Goal: Task Accomplishment & Management: Complete application form

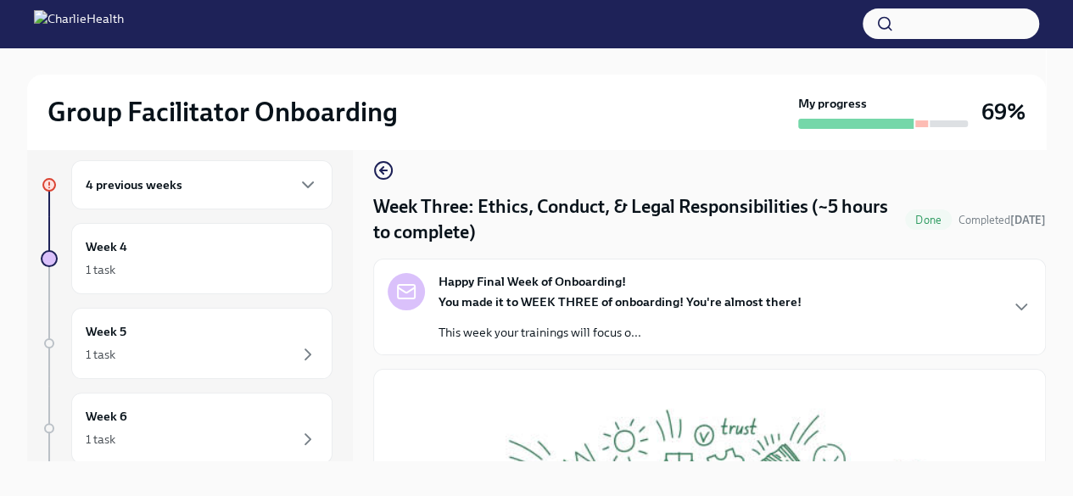
scroll to position [10, 0]
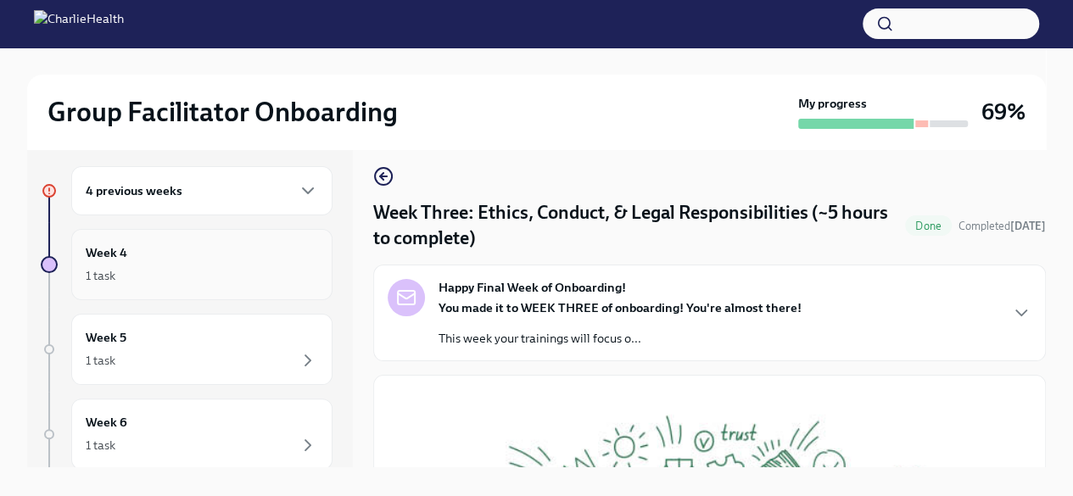
click at [148, 265] on div "1 task" at bounding box center [202, 275] width 232 height 20
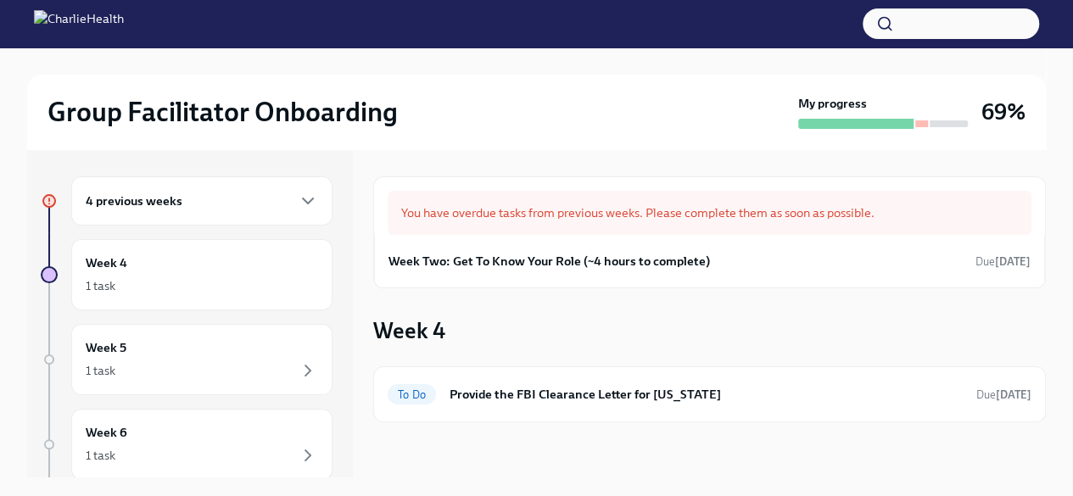
click at [235, 204] on div "4 previous weeks" at bounding box center [202, 201] width 232 height 20
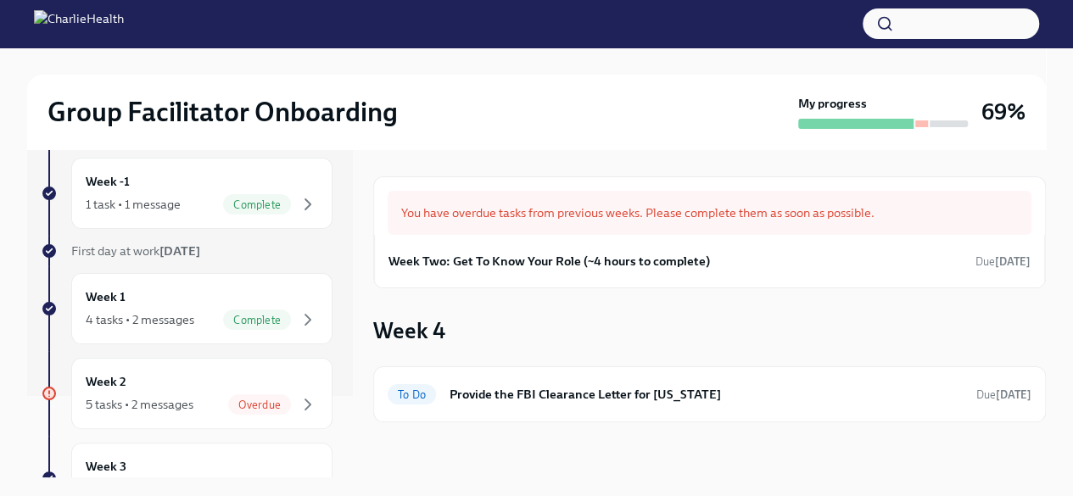
scroll to position [98, 0]
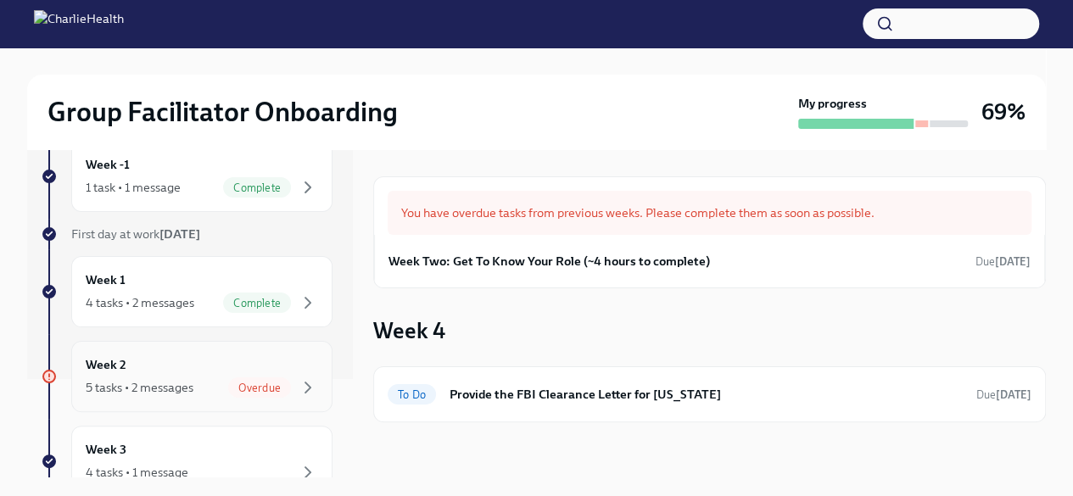
click at [148, 373] on div "Week 2 5 tasks • 2 messages Overdue" at bounding box center [202, 376] width 232 height 42
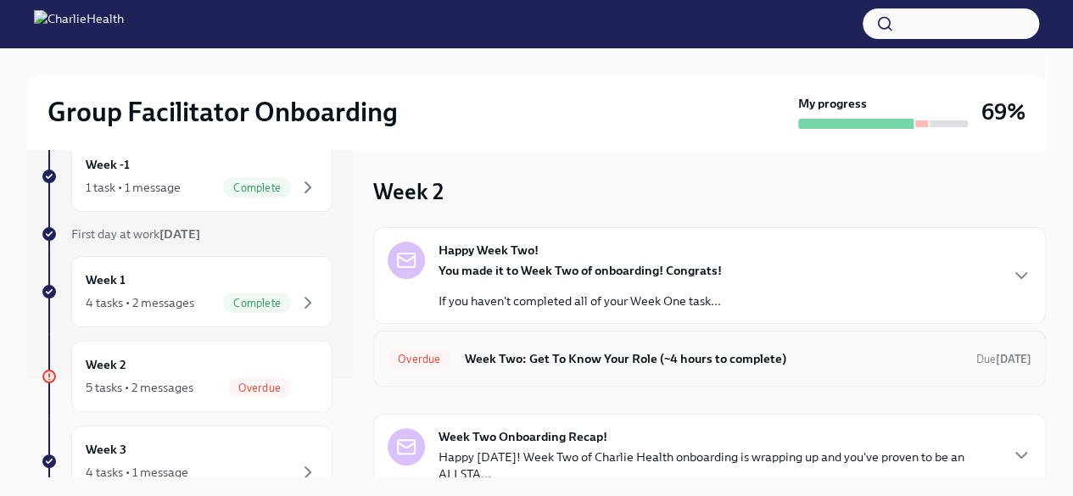
click at [685, 349] on h6 "Week Two: Get To Know Your Role (~4 hours to complete)" at bounding box center [713, 358] width 499 height 19
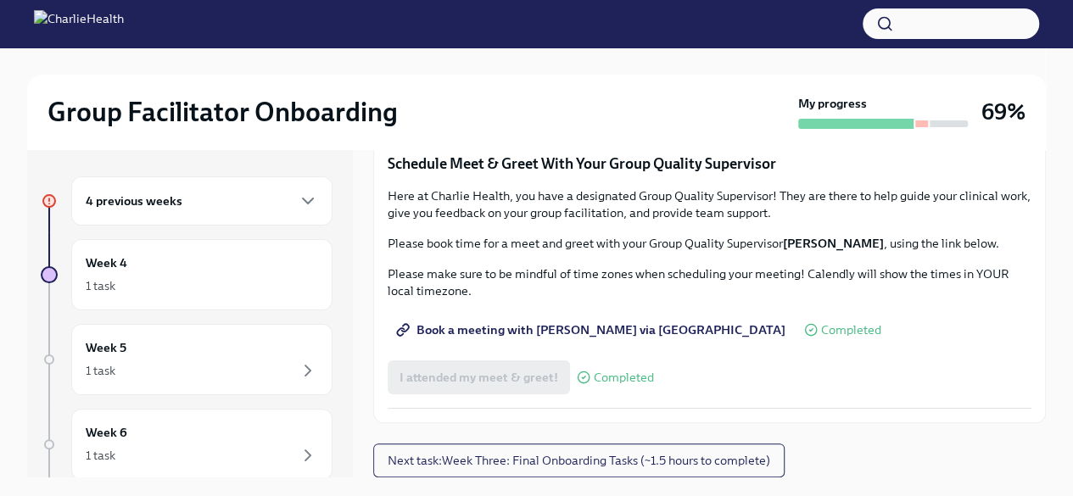
scroll to position [1459, 0]
click at [604, 117] on span "I attended TWO group observation hours!" at bounding box center [514, 108] width 231 height 17
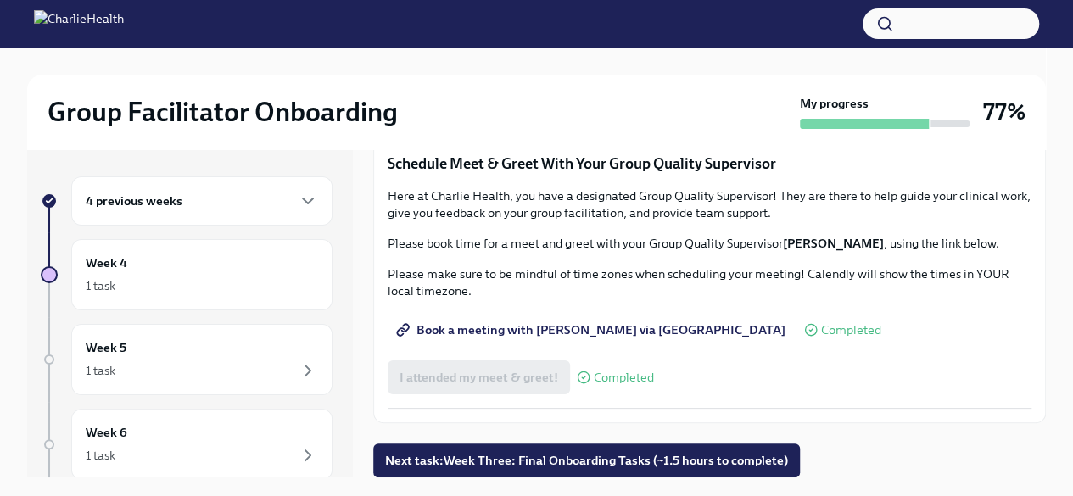
scroll to position [1665, 0]
click at [510, 326] on span "Book a meeting with [PERSON_NAME] via [GEOGRAPHIC_DATA]" at bounding box center [592, 329] width 386 height 17
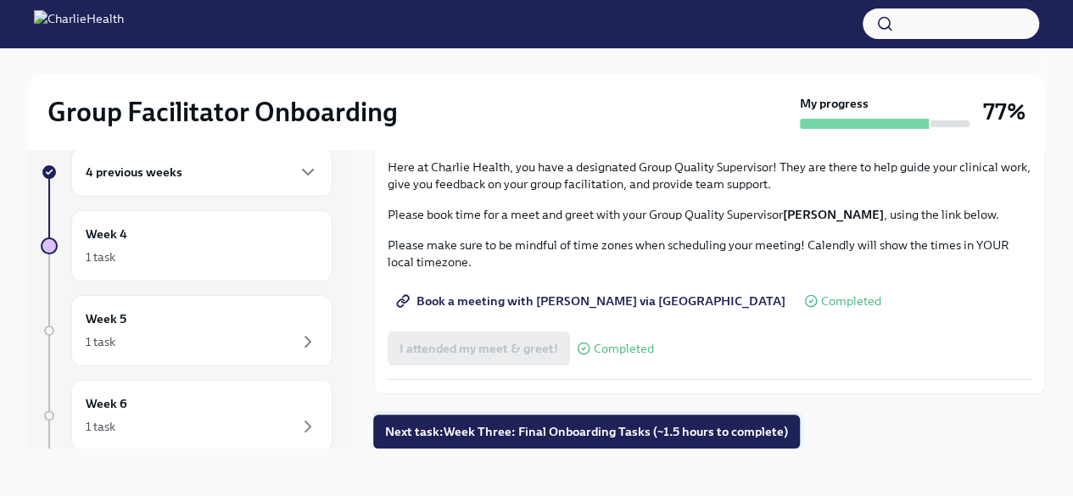
click at [578, 426] on span "Next task : Week Three: Final Onboarding Tasks (~1.5 hours to complete)" at bounding box center [586, 431] width 403 height 17
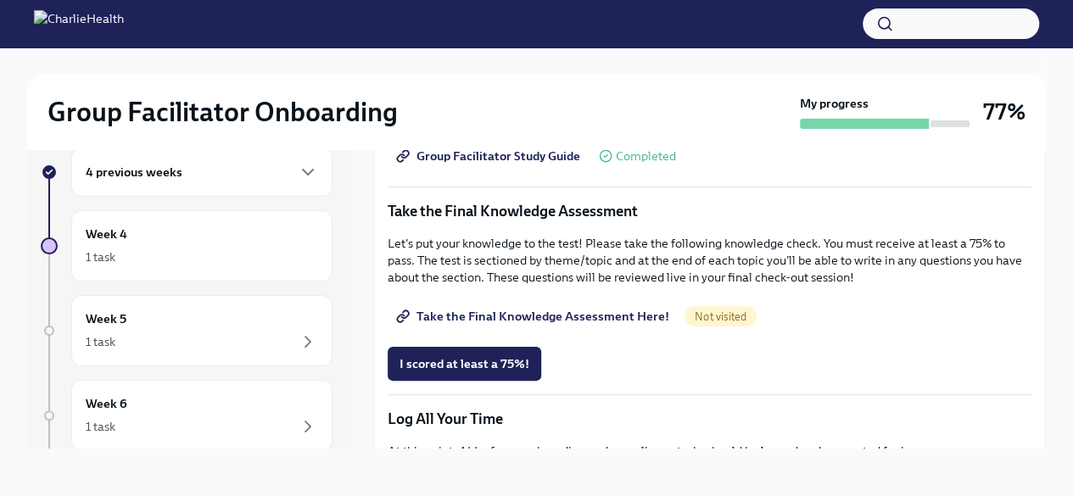
scroll to position [850, 0]
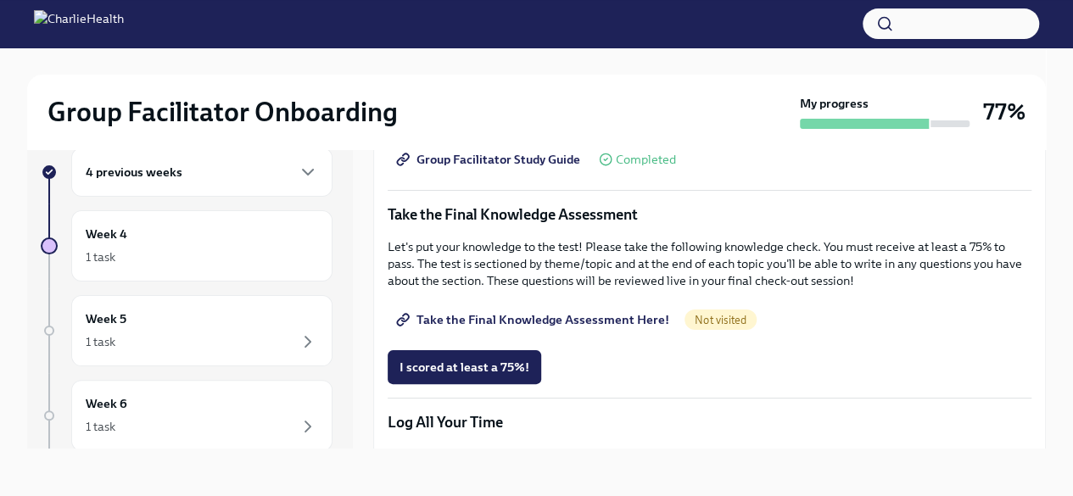
click at [551, 311] on span "Take the Final Knowledge Assessment Here!" at bounding box center [534, 319] width 270 height 17
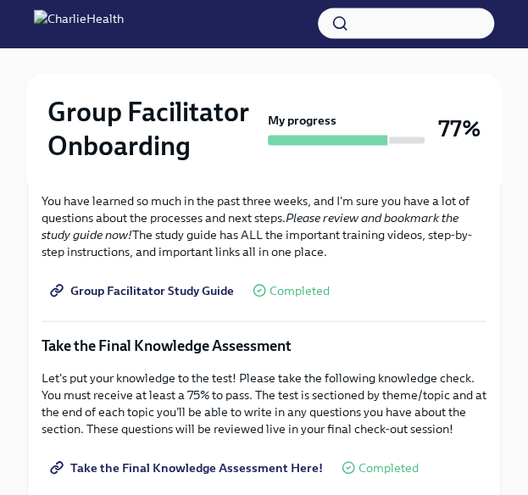
scroll to position [832, 0]
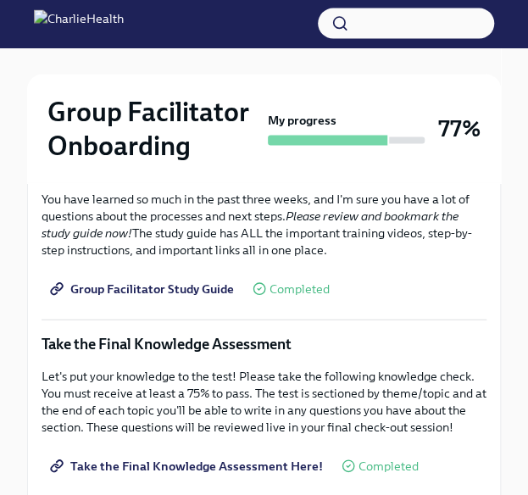
click at [192, 281] on span "Group Facilitator Study Guide" at bounding box center [143, 289] width 181 height 17
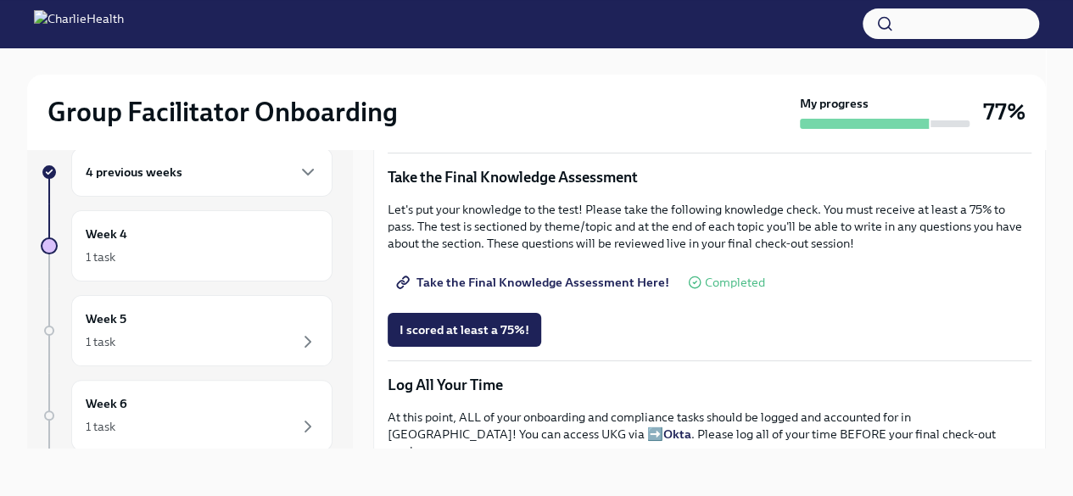
scroll to position [889, 0]
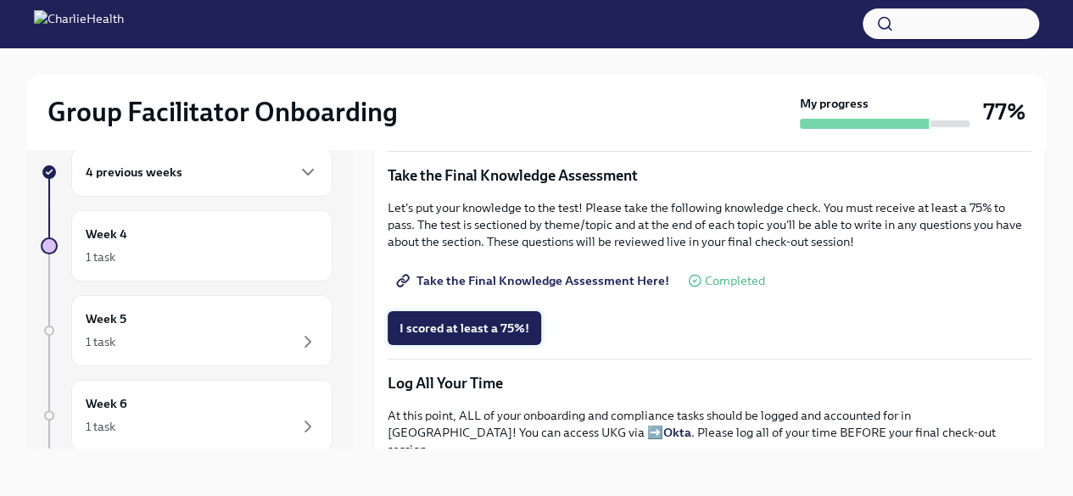
click at [504, 320] on span "I scored at least a 75%!" at bounding box center [464, 328] width 130 height 17
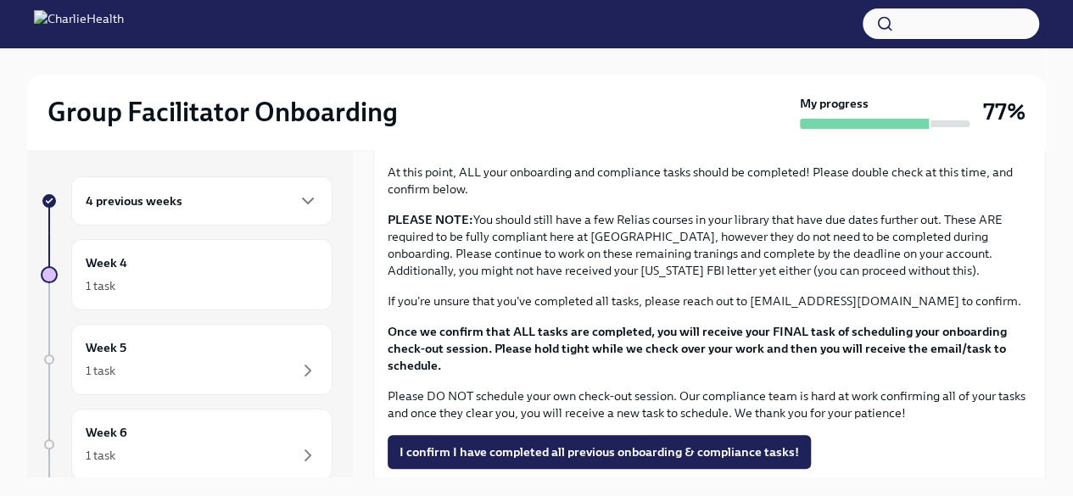
scroll to position [1376, 0]
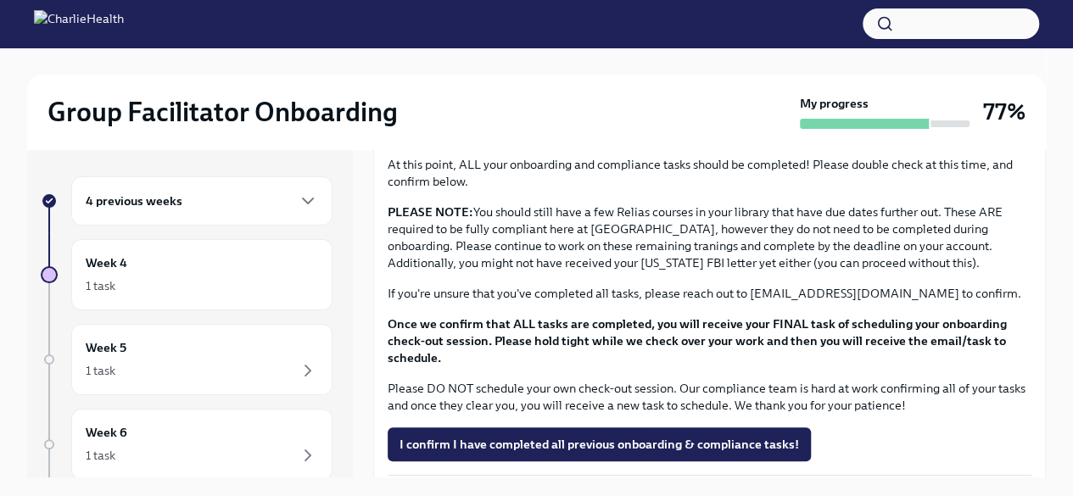
click at [688, 443] on span "I confirm I have completed all previous onboarding & compliance tasks!" at bounding box center [598, 444] width 399 height 17
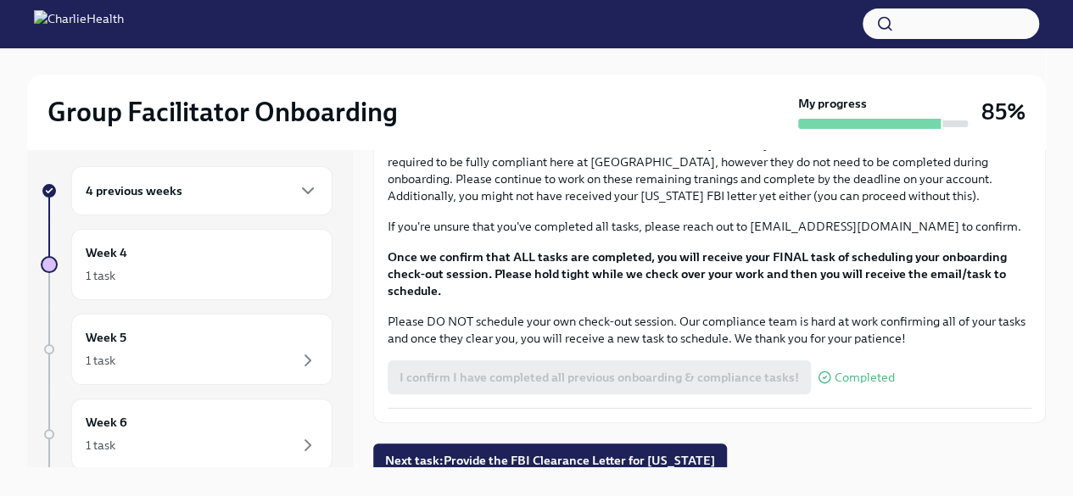
scroll to position [29, 0]
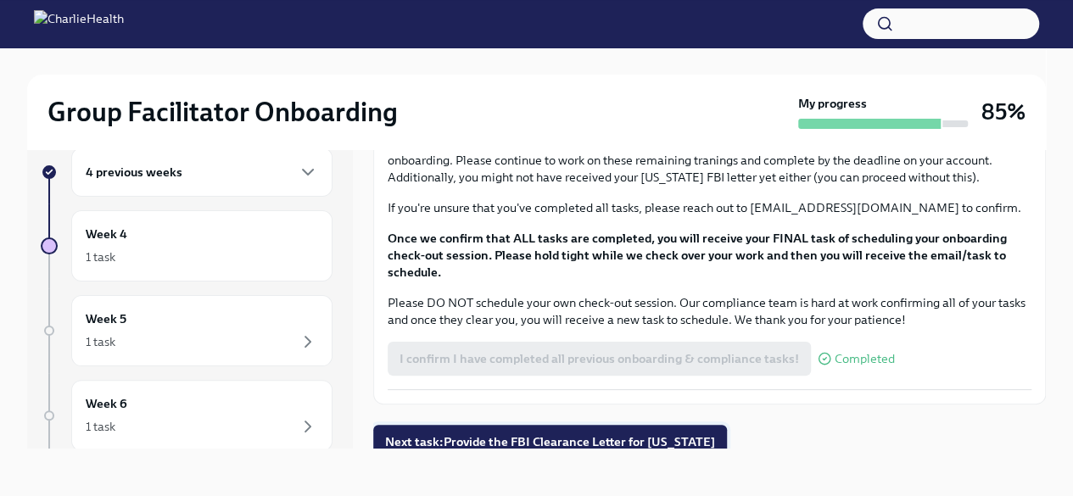
click at [700, 442] on button "Next task : Provide the FBI Clearance Letter for [US_STATE]" at bounding box center [550, 442] width 354 height 34
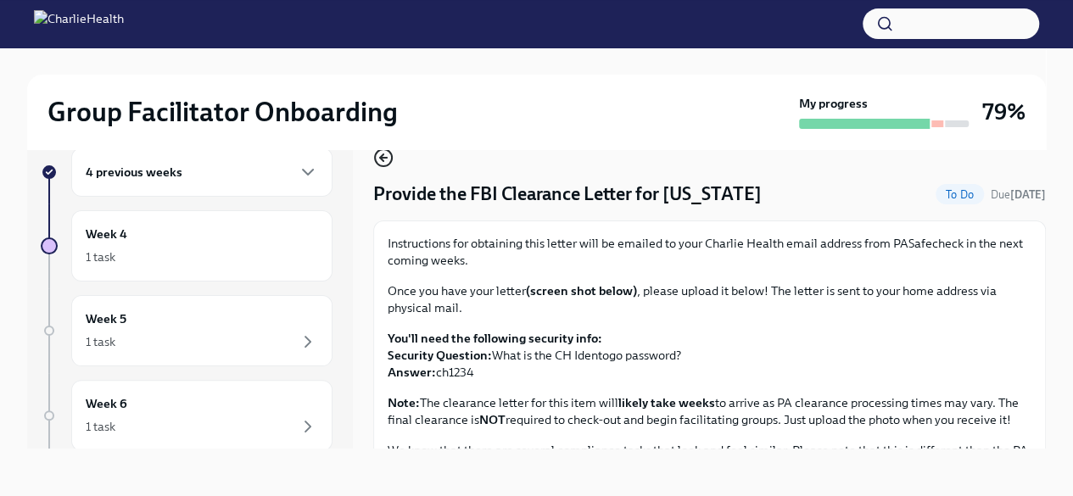
click at [382, 158] on icon "button" at bounding box center [383, 158] width 7 height 0
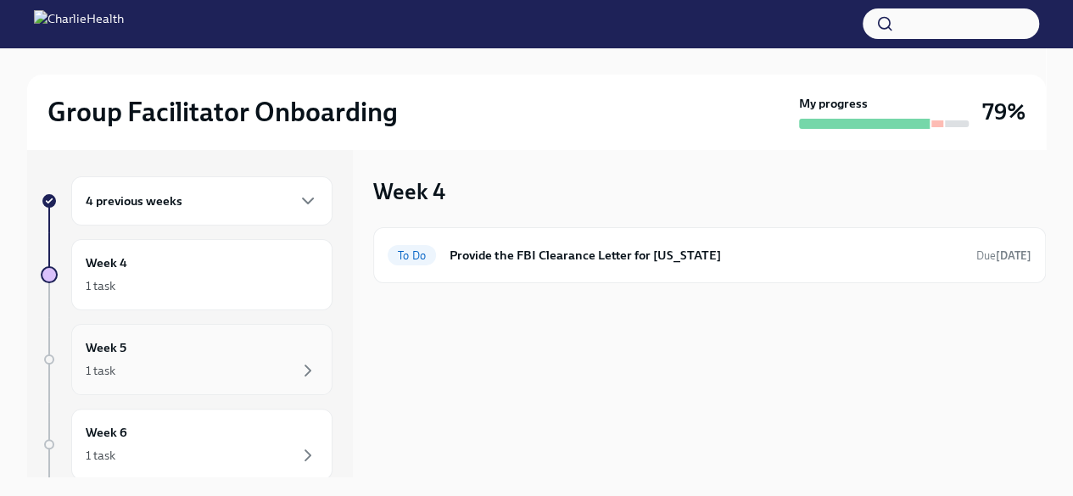
click at [194, 376] on div "1 task" at bounding box center [202, 370] width 232 height 20
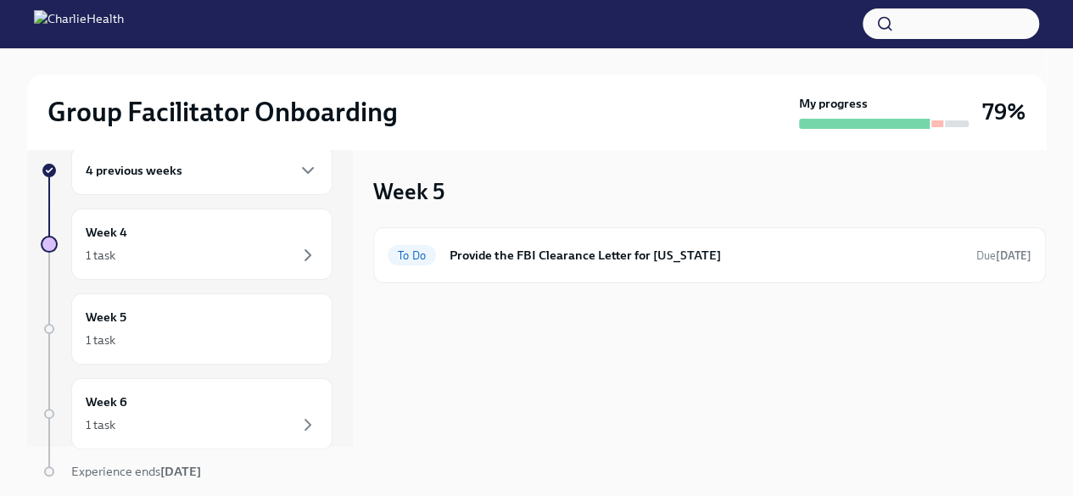
scroll to position [59, 0]
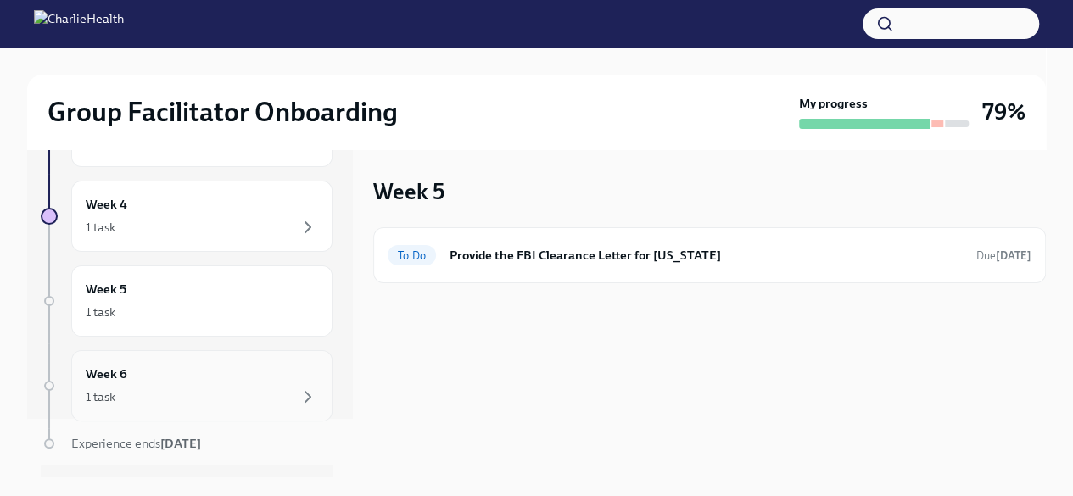
click at [221, 379] on div "Week 6 1 task" at bounding box center [202, 386] width 232 height 42
click at [237, 294] on div "Week 5 1 task" at bounding box center [202, 301] width 232 height 42
click at [239, 233] on div "1 task" at bounding box center [202, 227] width 232 height 20
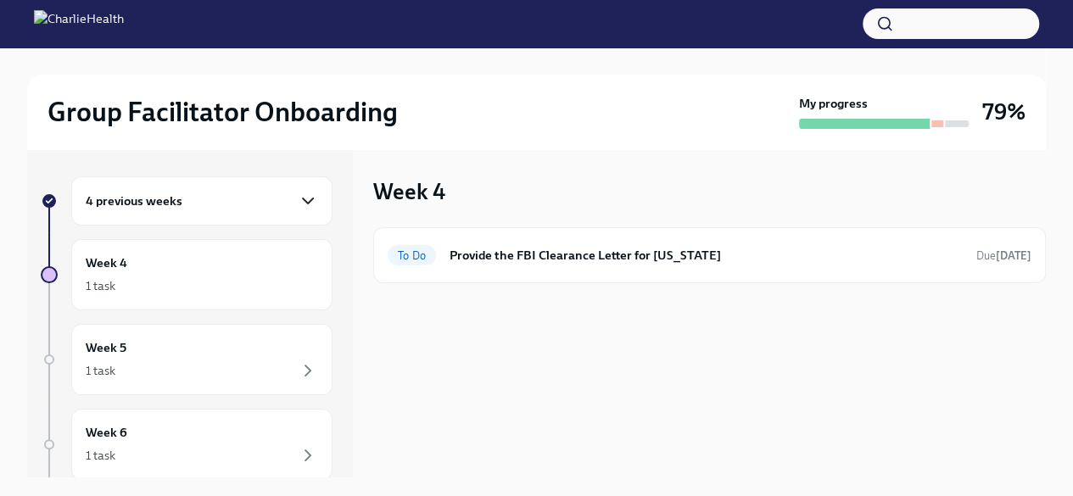
click at [298, 206] on icon "button" at bounding box center [308, 201] width 20 height 20
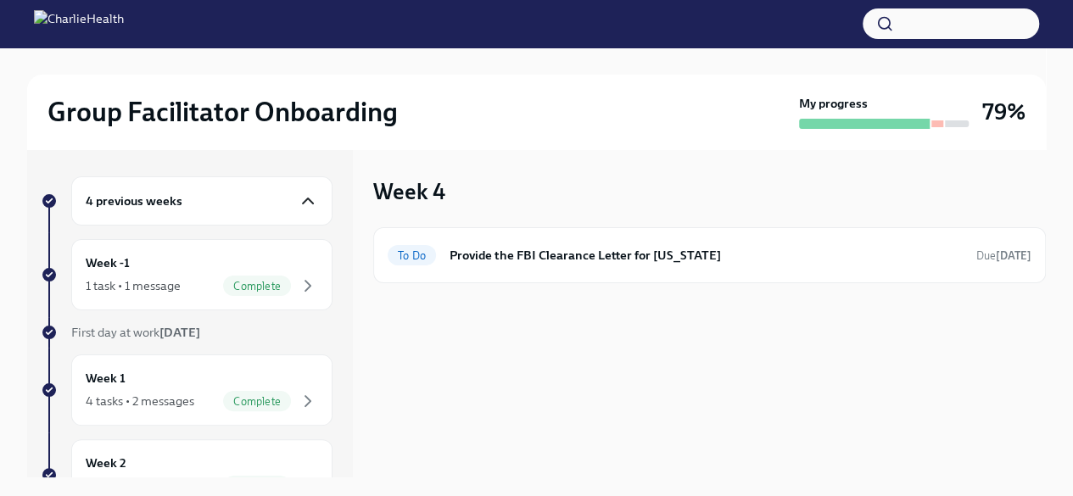
click at [298, 203] on icon "button" at bounding box center [308, 201] width 20 height 20
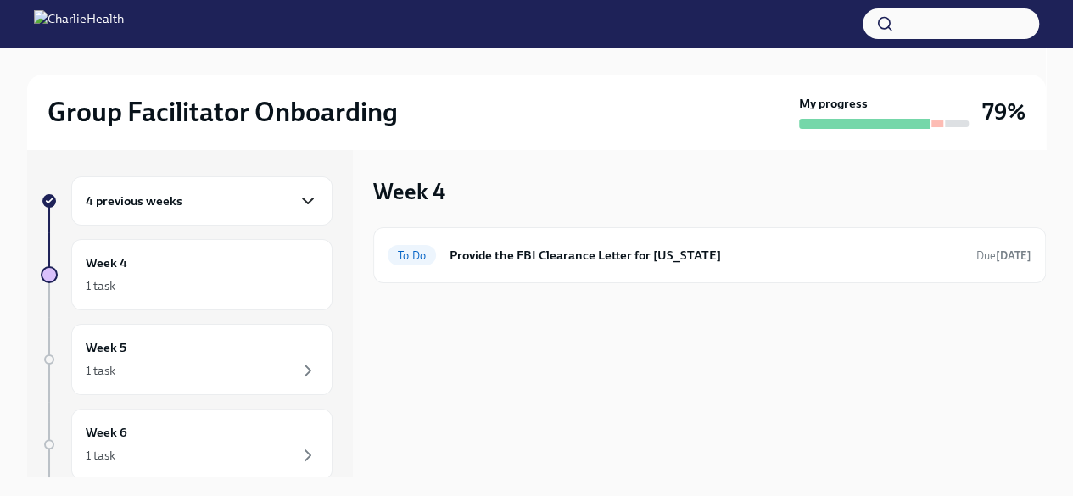
click at [298, 197] on icon "button" at bounding box center [308, 201] width 20 height 20
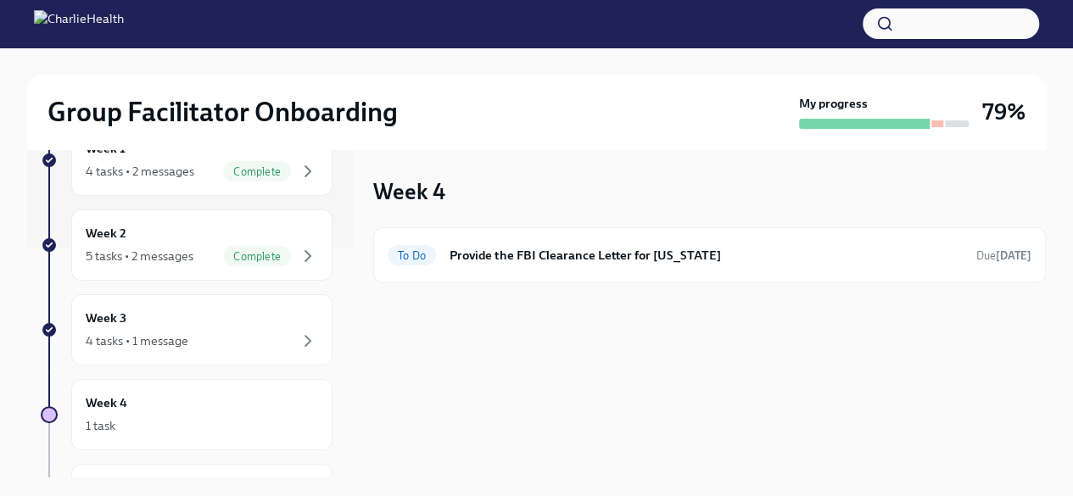
scroll to position [237, 0]
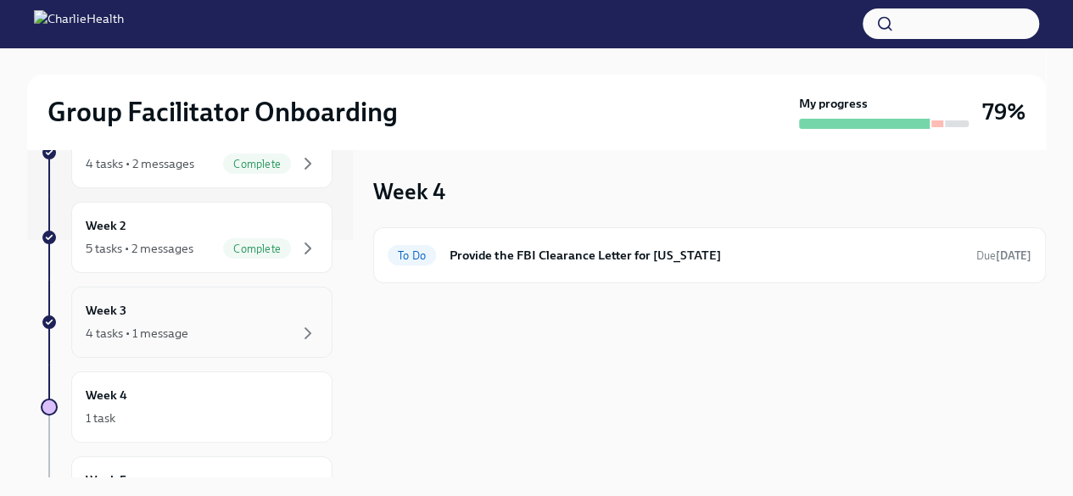
click at [249, 314] on div "Week 3 4 tasks • 1 message" at bounding box center [202, 322] width 232 height 42
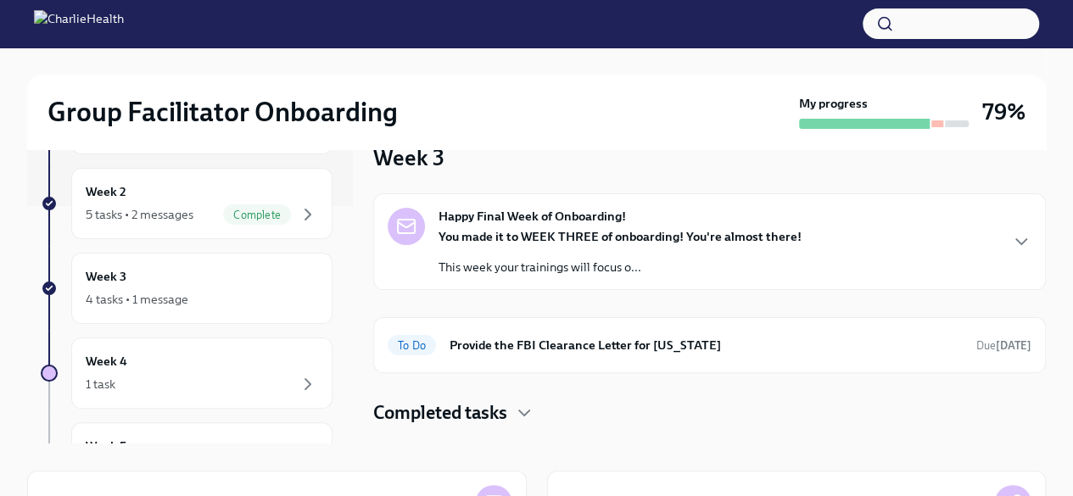
scroll to position [29, 0]
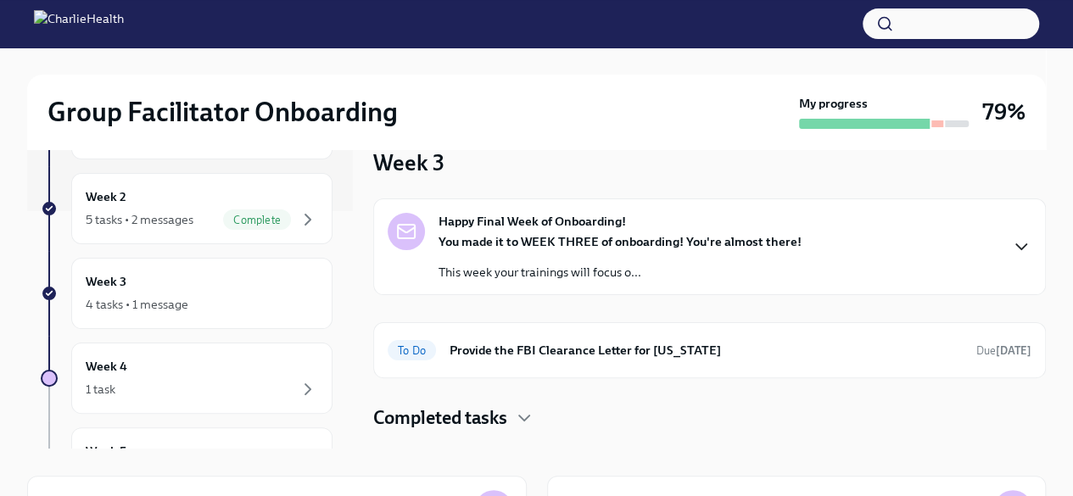
click at [1023, 243] on icon "button" at bounding box center [1021, 247] width 20 height 20
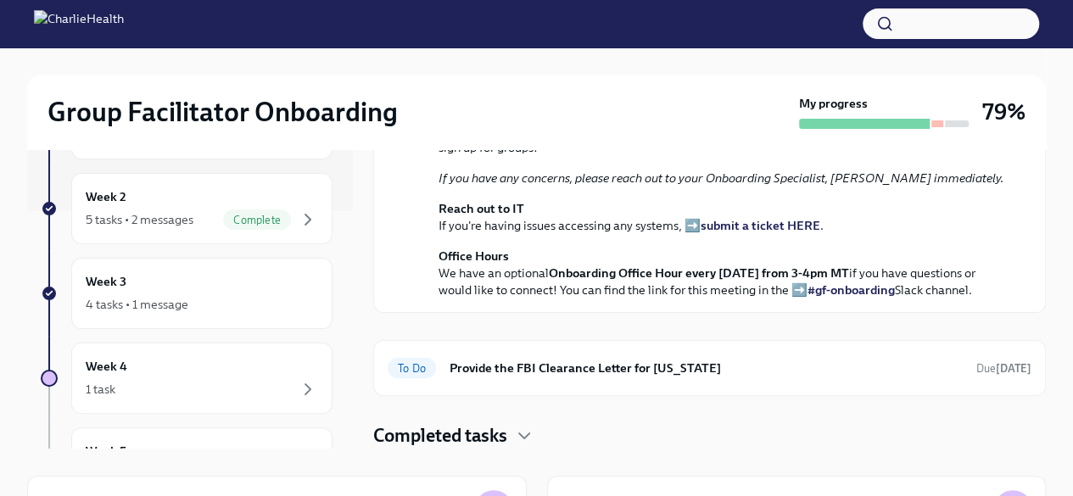
scroll to position [616, 0]
click at [902, 360] on h6 "Provide the FBI Clearance Letter for [US_STATE]" at bounding box center [705, 368] width 513 height 19
